Goal: Task Accomplishment & Management: Manage account settings

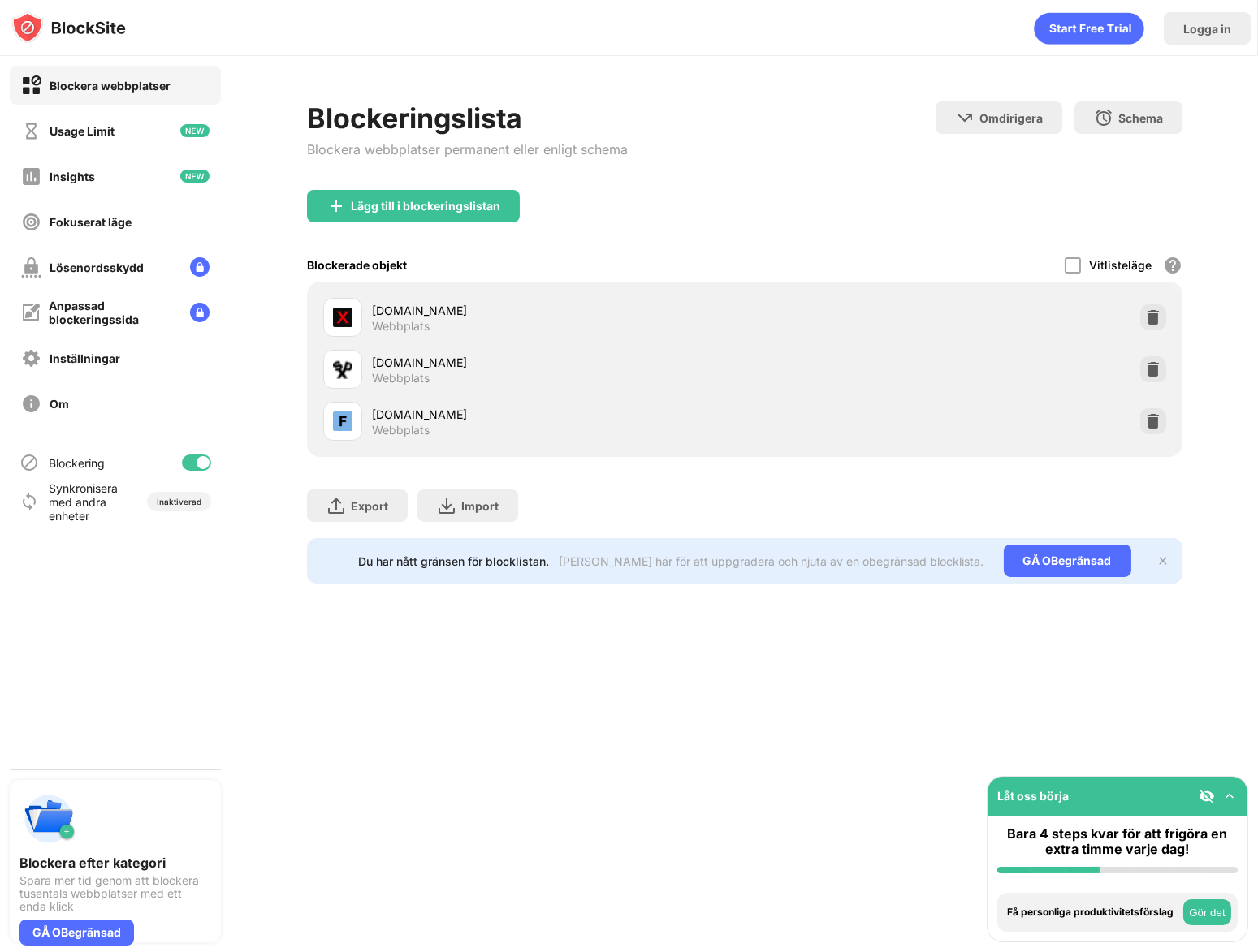
click at [205, 461] on div at bounding box center [204, 463] width 13 height 13
click at [200, 461] on div at bounding box center [196, 462] width 29 height 16
click at [210, 462] on div at bounding box center [196, 462] width 29 height 16
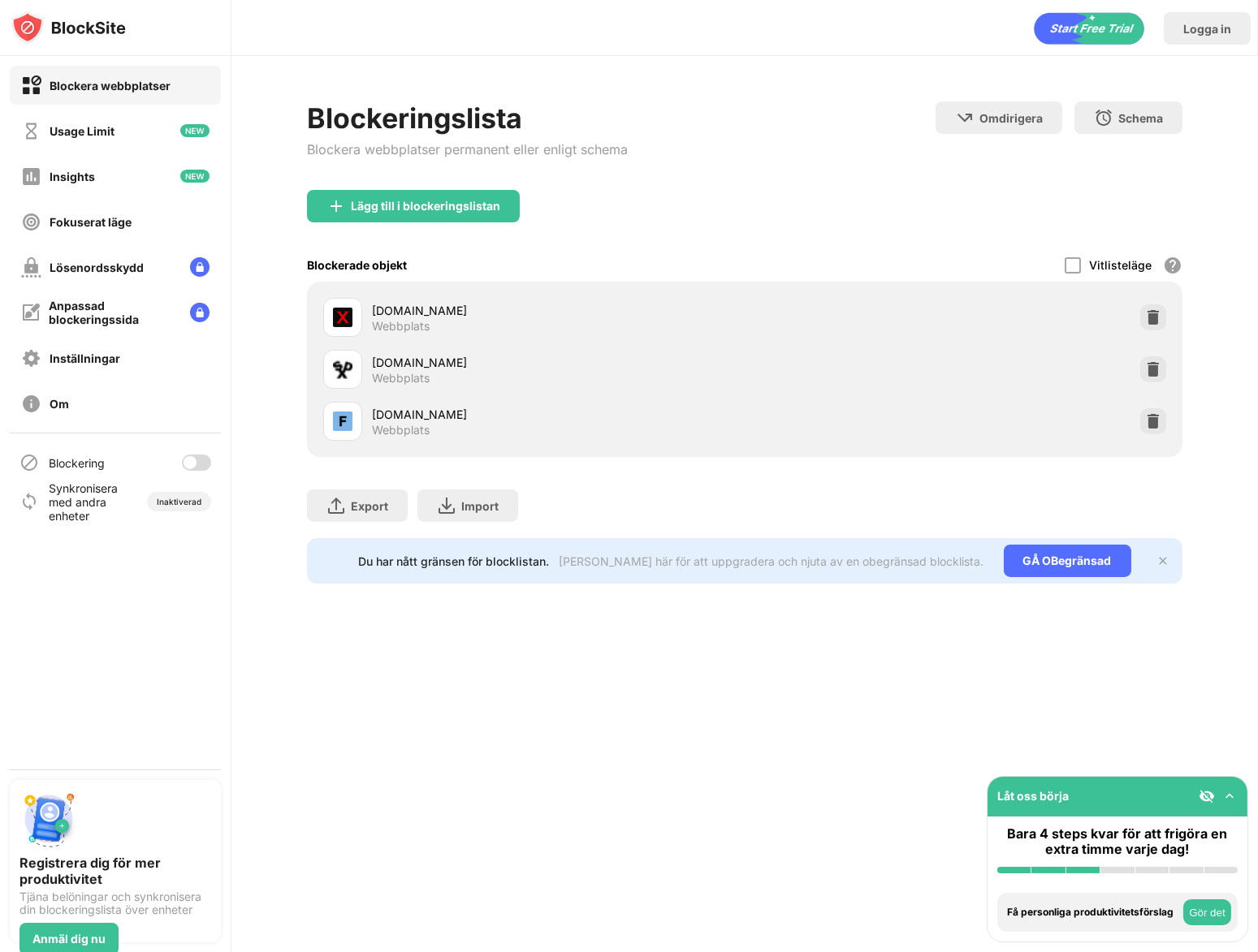
click at [197, 461] on div at bounding box center [196, 462] width 29 height 16
